Goal: Task Accomplishment & Management: Manage account settings

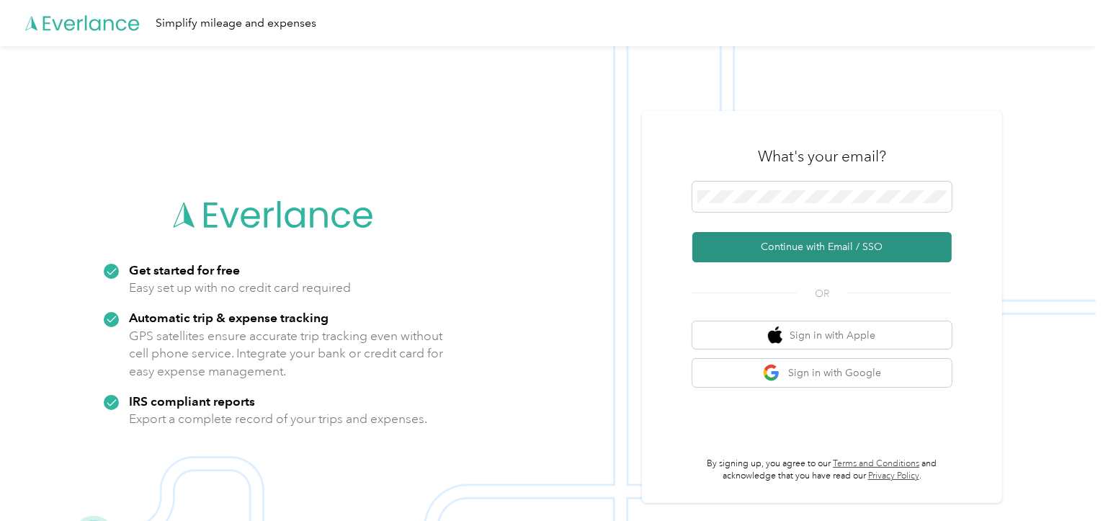
click at [817, 251] on button "Continue with Email / SSO" at bounding box center [821, 247] width 259 height 30
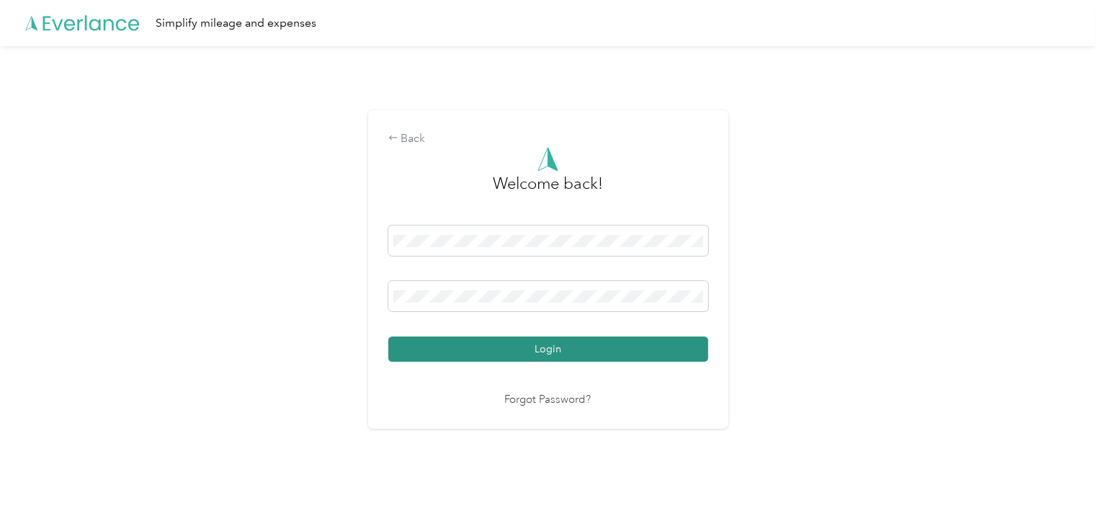
click at [533, 347] on button "Login" at bounding box center [548, 348] width 320 height 25
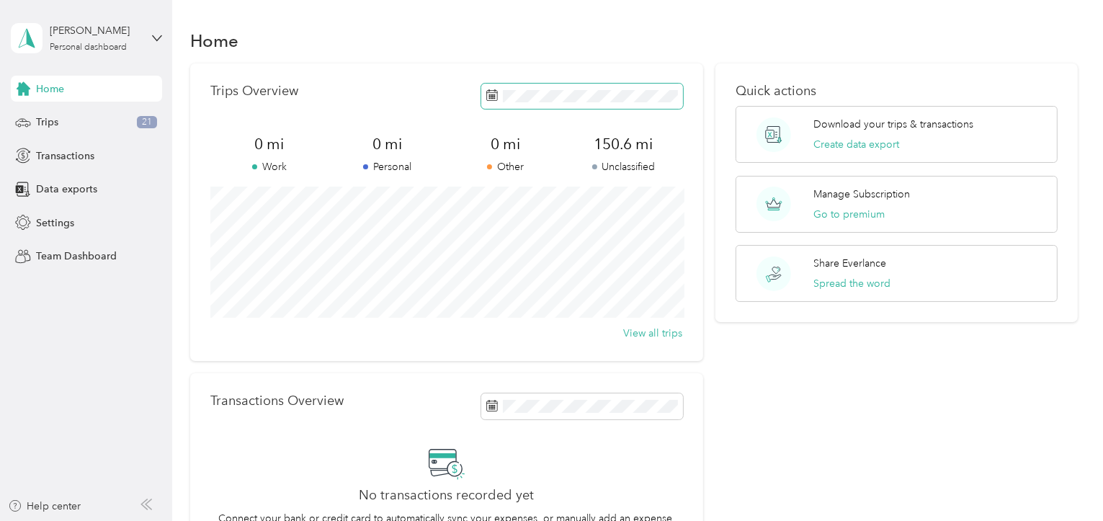
scroll to position [72, 0]
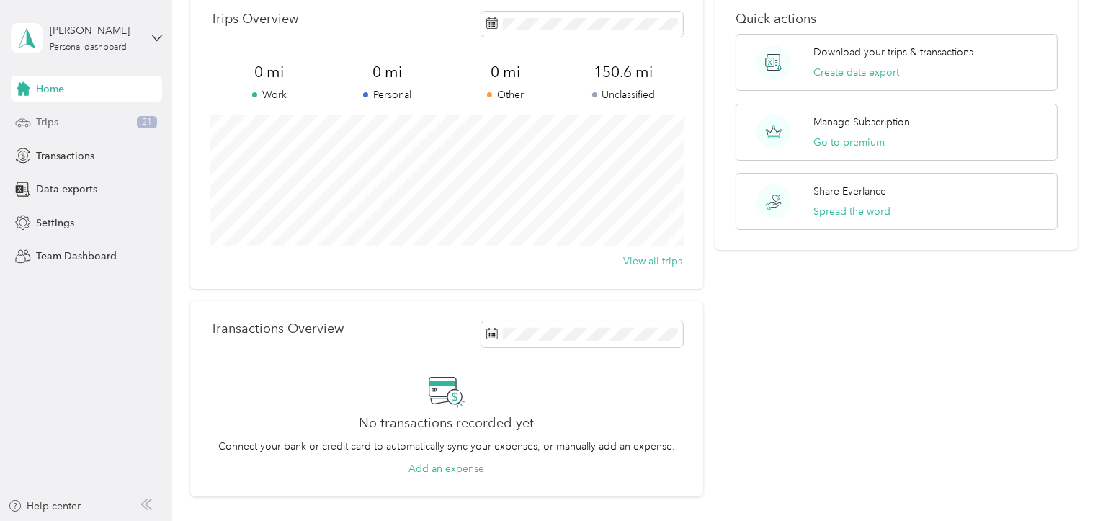
click at [45, 120] on span "Trips" at bounding box center [47, 122] width 22 height 15
